Goal: Check status: Check status

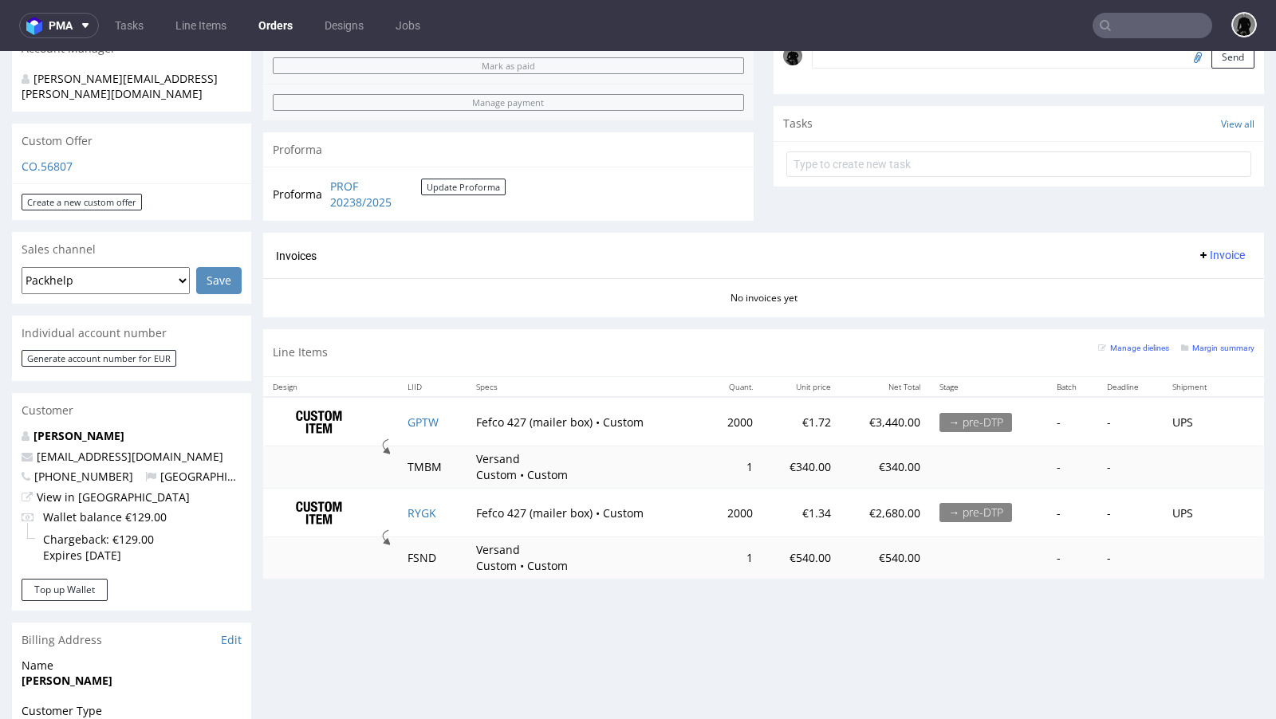
scroll to position [506, 0]
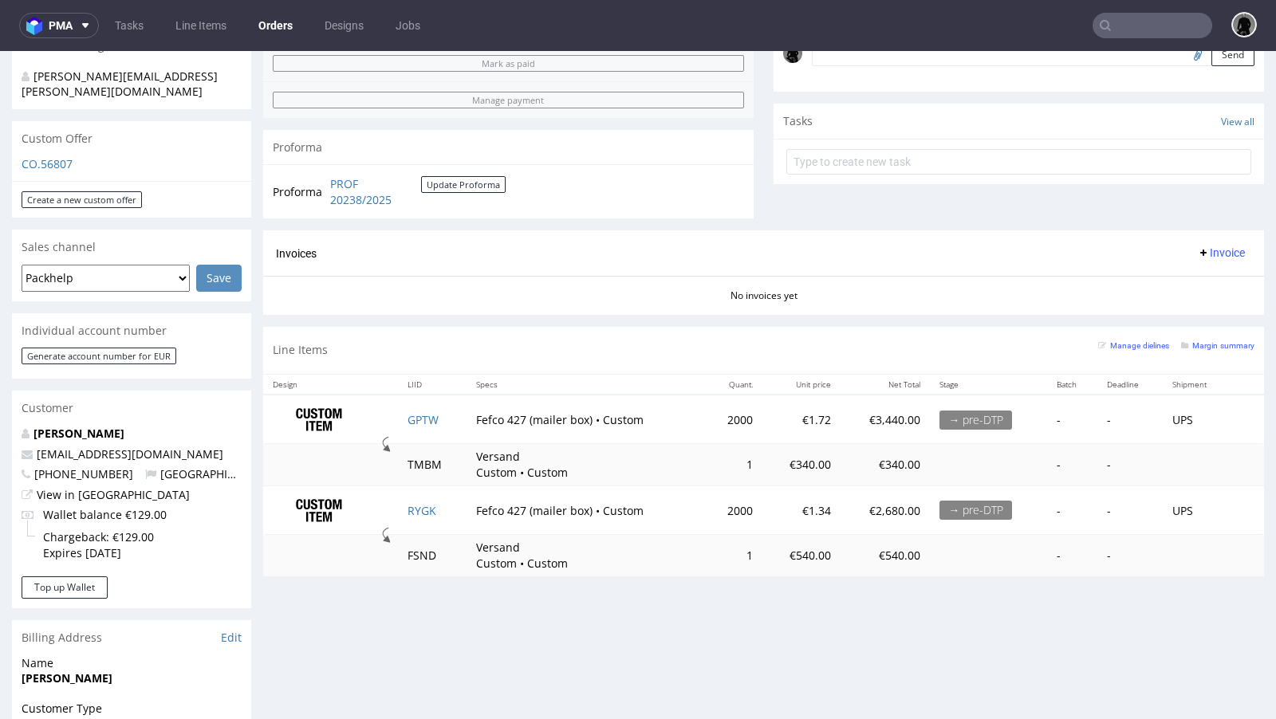
click at [37, 156] on div "CO.56807" at bounding box center [131, 169] width 239 height 26
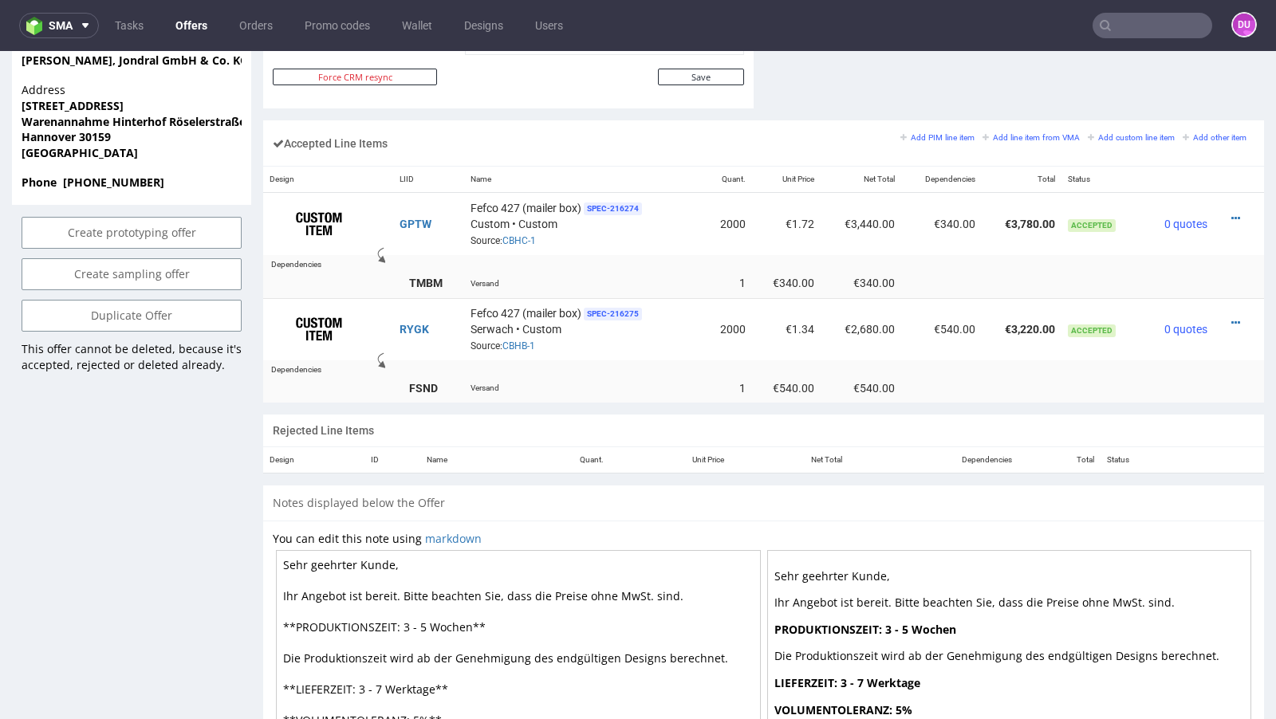
scroll to position [920, 0]
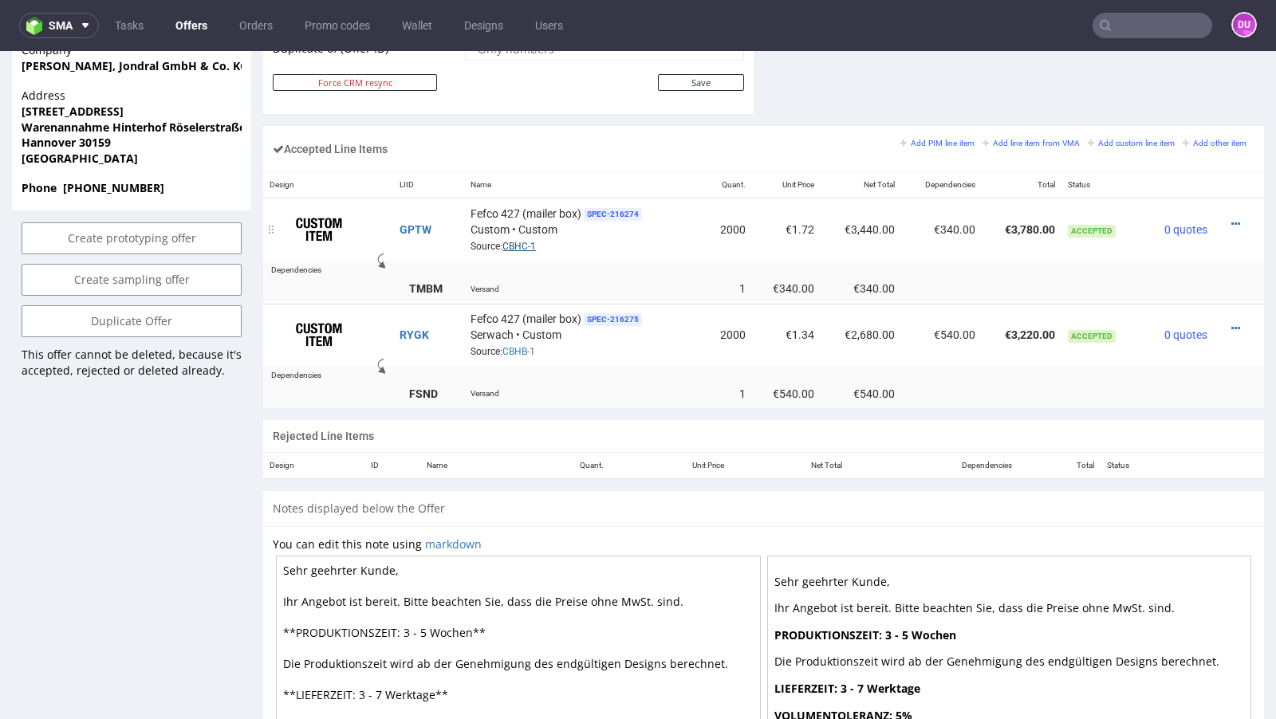
click at [520, 241] on link "CBHC-1" at bounding box center [520, 246] width 34 height 11
click at [520, 243] on link "CBHC-1" at bounding box center [520, 246] width 34 height 11
